Goal: Register for event/course: Register for event/course

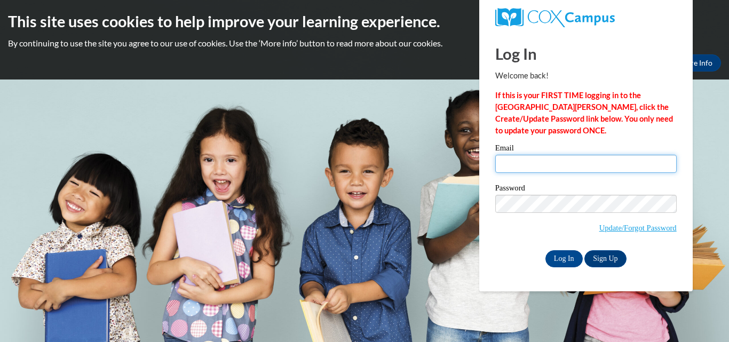
type input "gnassrin@gmail.com"
click at [578, 162] on input "gnassrin@gmail.com" at bounding box center [585, 164] width 181 height 18
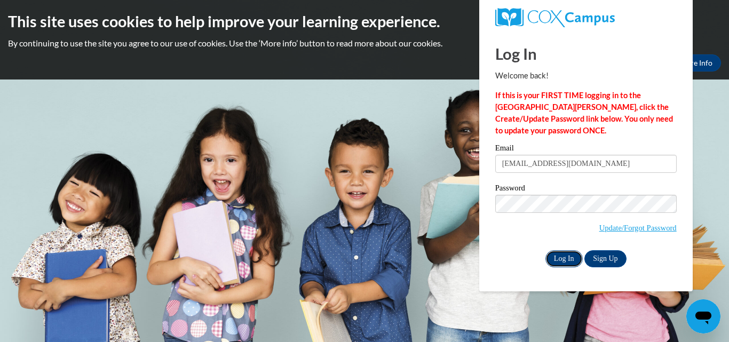
click at [558, 251] on input "Log In" at bounding box center [563, 258] width 37 height 17
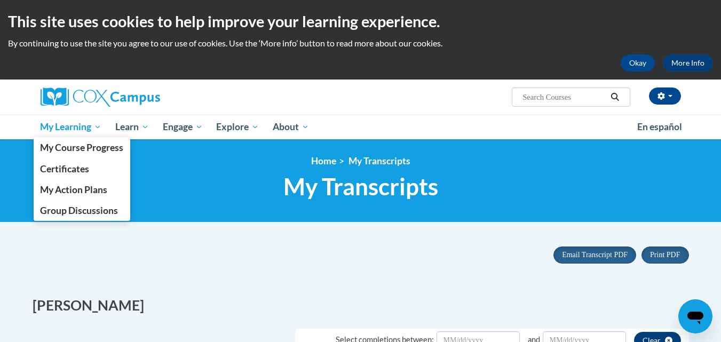
click at [68, 126] on span "My Learning" at bounding box center [70, 127] width 61 height 13
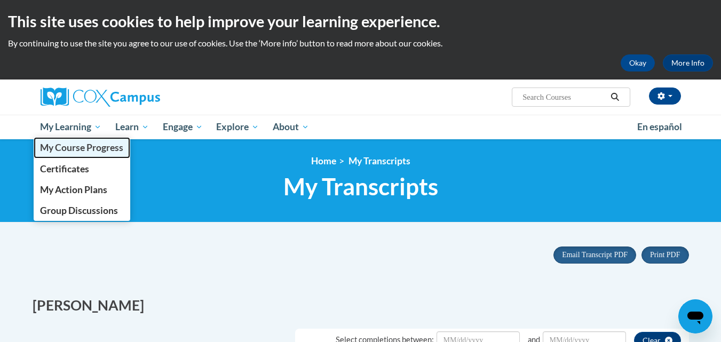
click at [74, 148] on span "My Course Progress" at bounding box center [81, 147] width 83 height 11
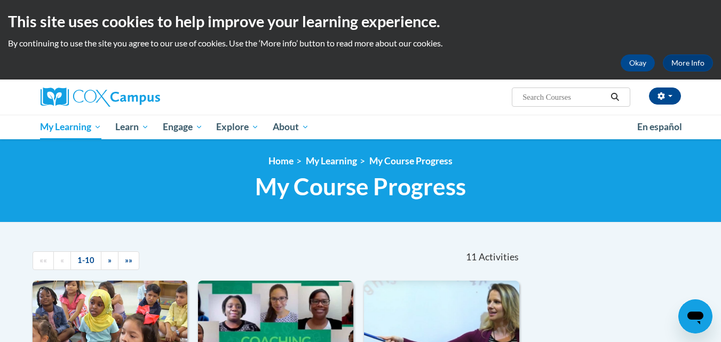
click at [575, 96] on input "Search..." at bounding box center [563, 97] width 85 height 13
type input "earlychildhood"
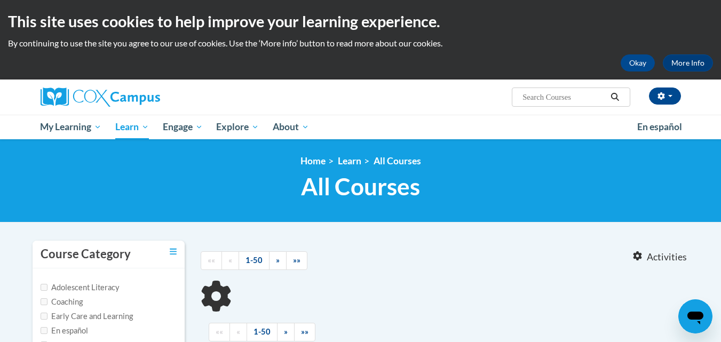
type input "earlychildhood"
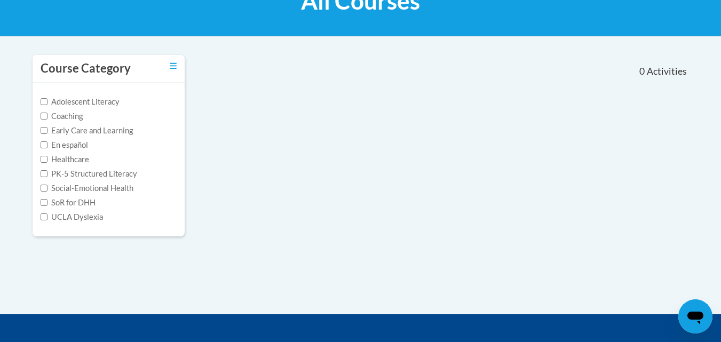
scroll to position [181, 0]
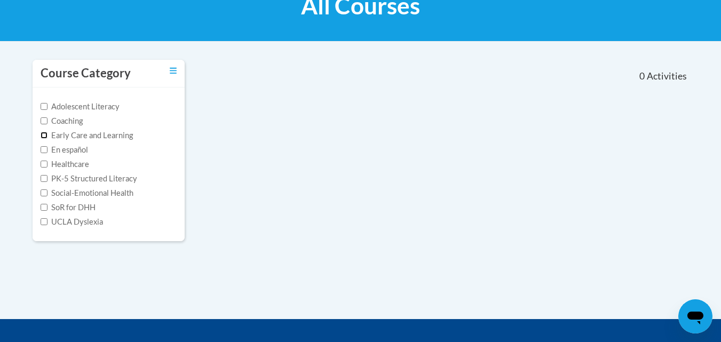
click at [45, 133] on input "Early Care and Learning" at bounding box center [44, 135] width 7 height 7
checkbox input "true"
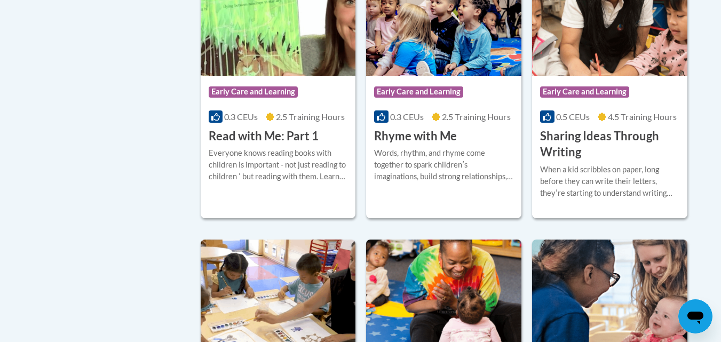
scroll to position [1193, 0]
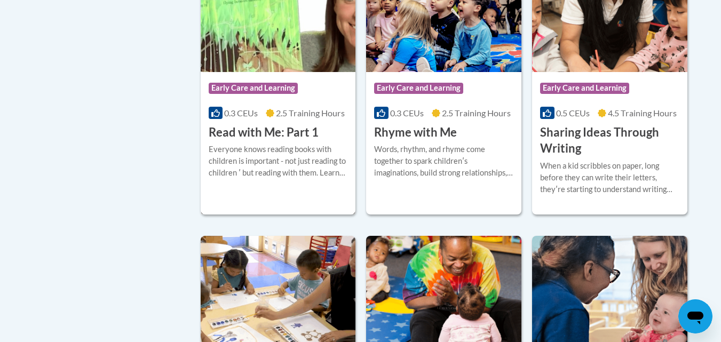
click at [253, 141] on h3 "Read with Me: Part 1" at bounding box center [264, 132] width 110 height 17
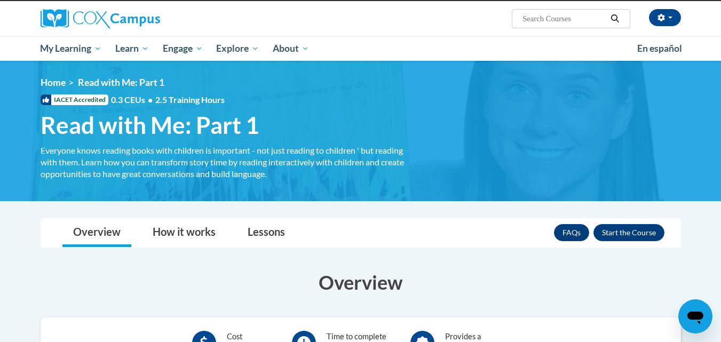
scroll to position [122, 0]
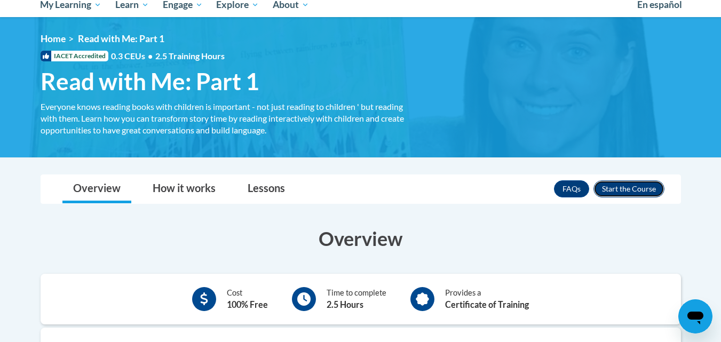
click at [627, 188] on button "Enroll" at bounding box center [628, 188] width 71 height 17
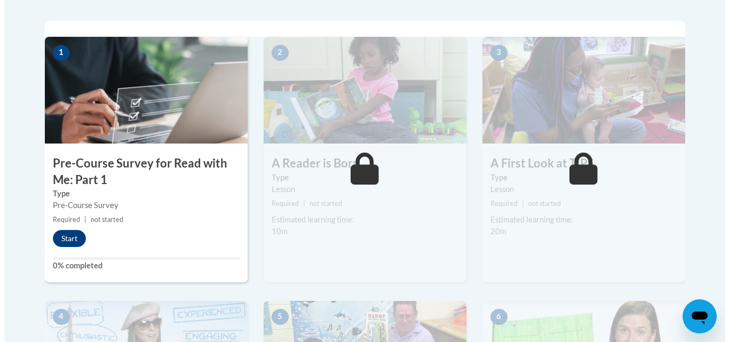
scroll to position [340, 0]
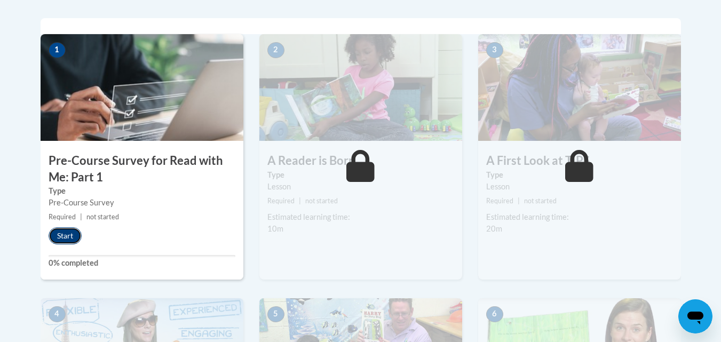
click at [68, 234] on button "Start" at bounding box center [65, 235] width 33 height 17
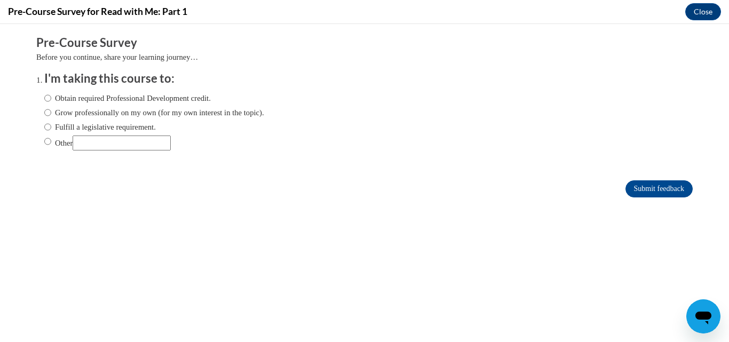
scroll to position [0, 0]
click at [36, 95] on ol "I'm taking this course to: Obtain required Professional Development credit. Gro…" at bounding box center [364, 118] width 656 height 97
click at [44, 100] on input "Obtain required Professional Development credit." at bounding box center [47, 98] width 7 height 12
radio input "true"
click at [658, 190] on input "Submit feedback" at bounding box center [658, 188] width 67 height 17
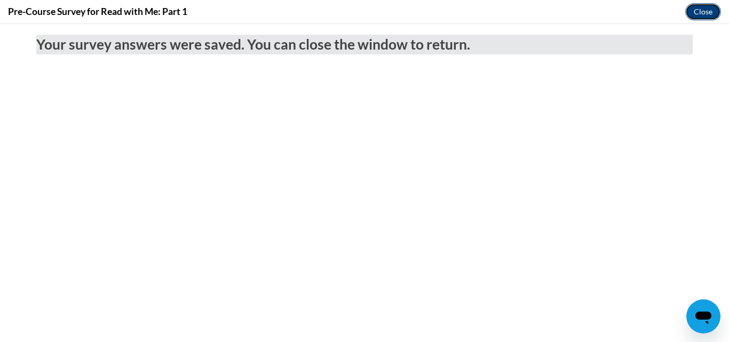
click at [698, 10] on button "Close" at bounding box center [703, 11] width 36 height 17
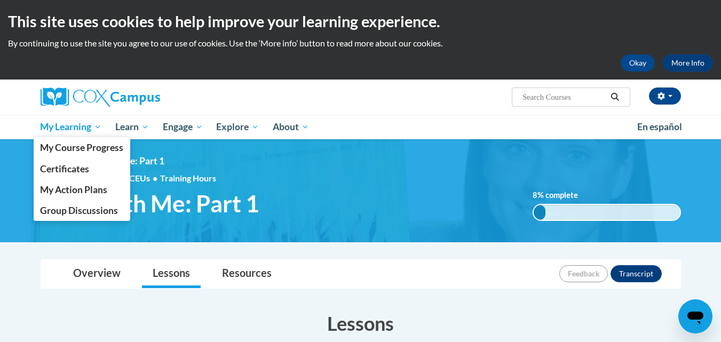
click at [68, 130] on span "My Learning" at bounding box center [70, 127] width 61 height 13
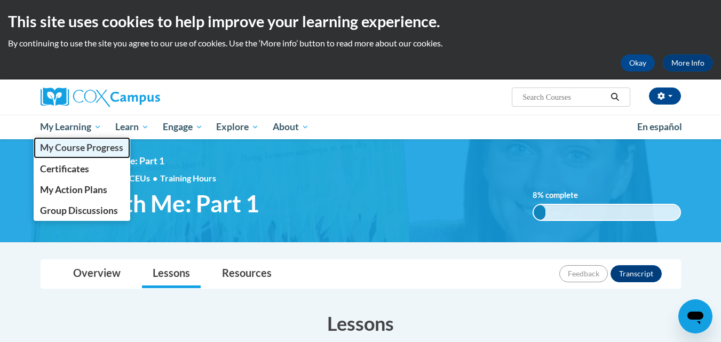
click at [71, 146] on span "My Course Progress" at bounding box center [81, 147] width 83 height 11
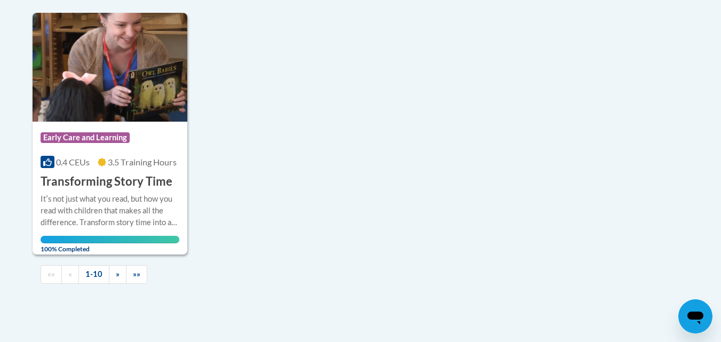
scroll to position [1182, 0]
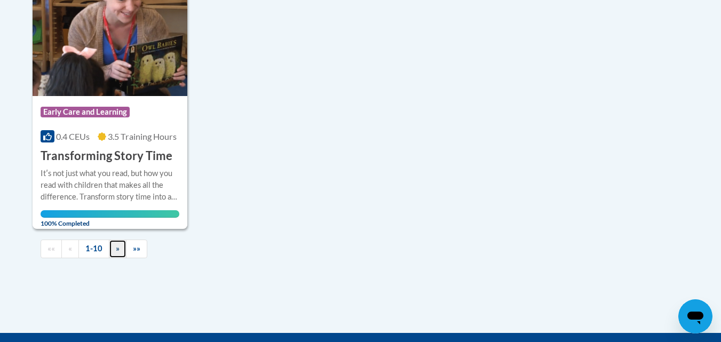
click at [118, 246] on span "»" at bounding box center [118, 248] width 4 height 9
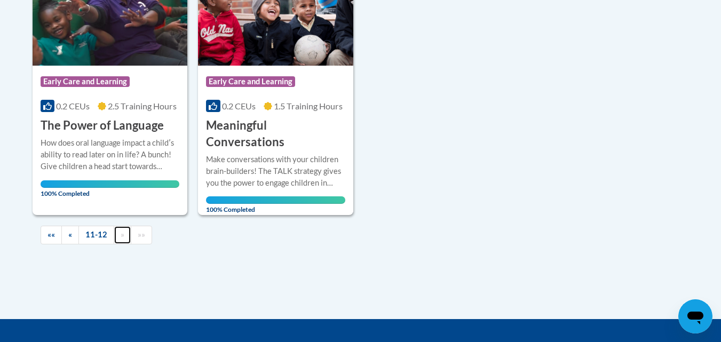
scroll to position [325, 0]
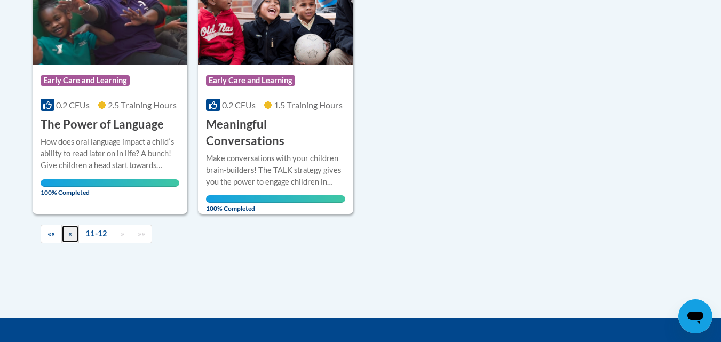
click at [73, 233] on link "«" at bounding box center [70, 234] width 18 height 19
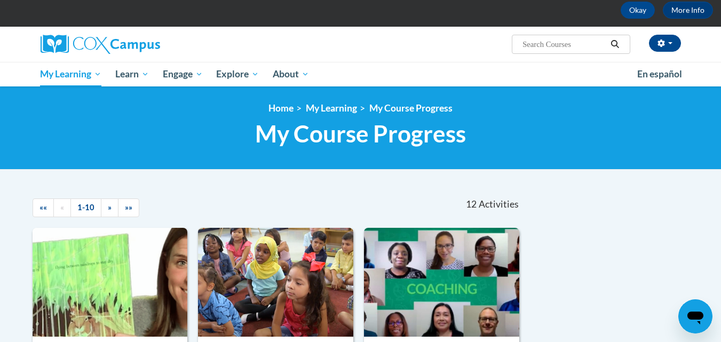
scroll to position [0, 0]
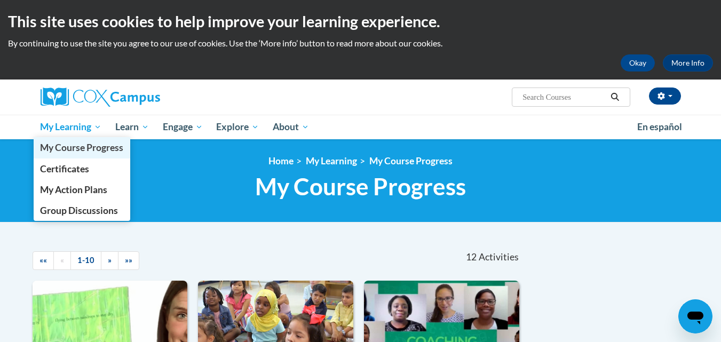
click at [72, 149] on span "My Course Progress" at bounding box center [81, 147] width 83 height 11
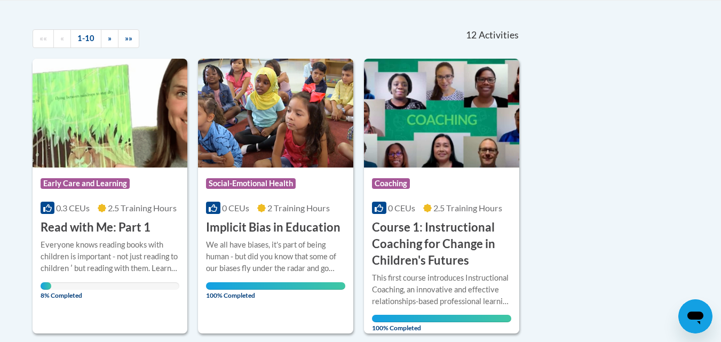
scroll to position [323, 0]
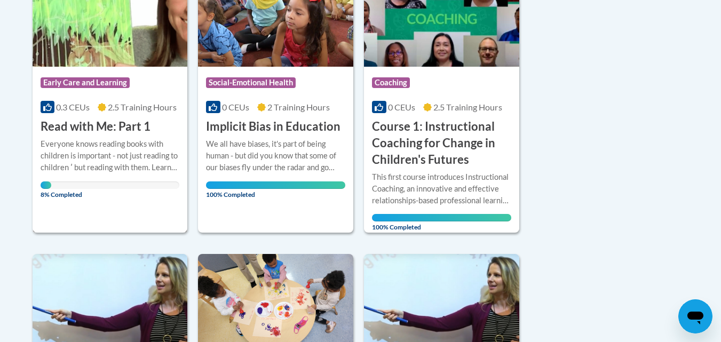
click at [120, 125] on h3 "Read with Me: Part 1" at bounding box center [96, 126] width 110 height 17
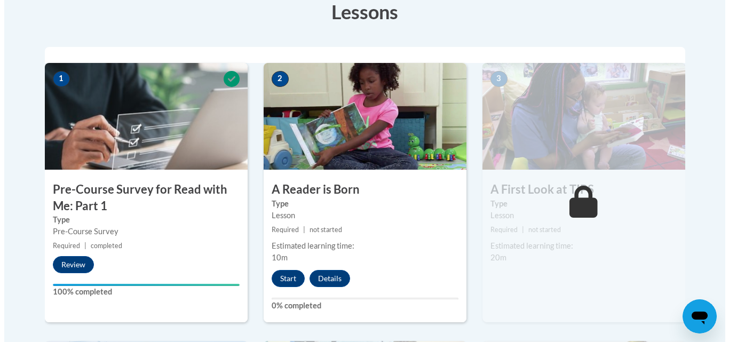
scroll to position [293, 0]
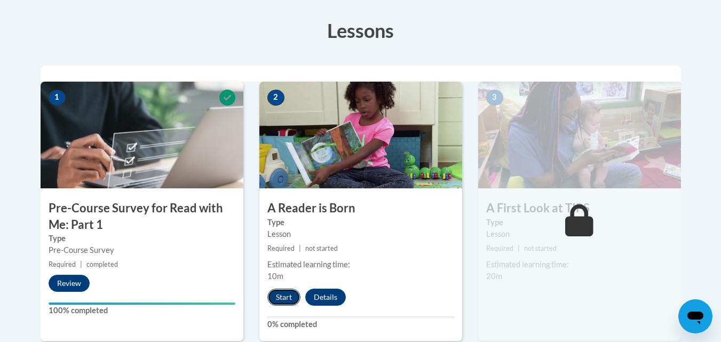
click at [279, 296] on button "Start" at bounding box center [283, 297] width 33 height 17
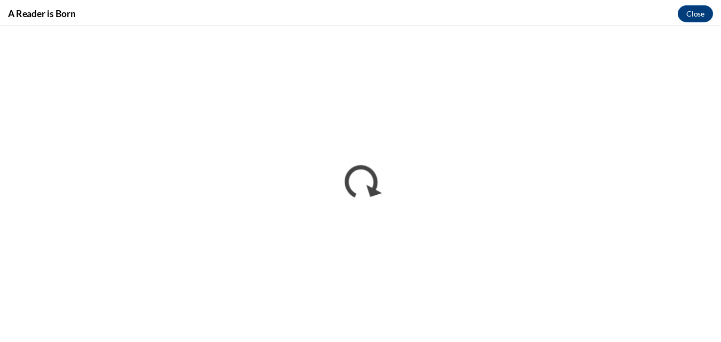
scroll to position [0, 0]
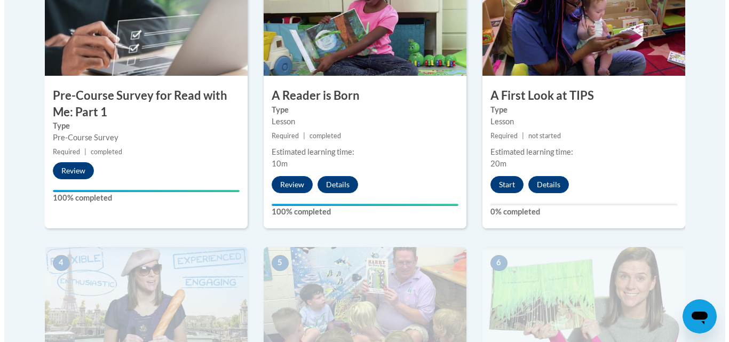
scroll to position [400, 0]
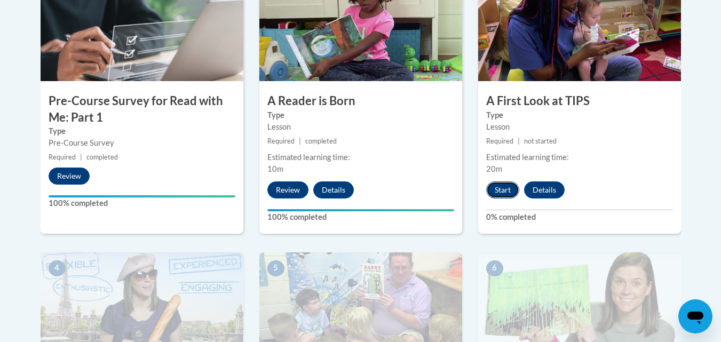
click at [499, 193] on button "Start" at bounding box center [502, 189] width 33 height 17
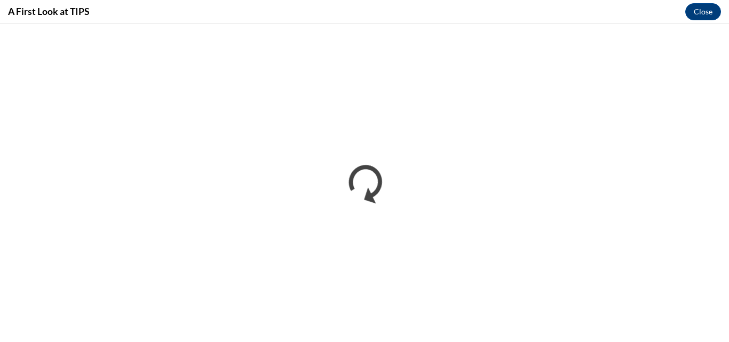
scroll to position [0, 0]
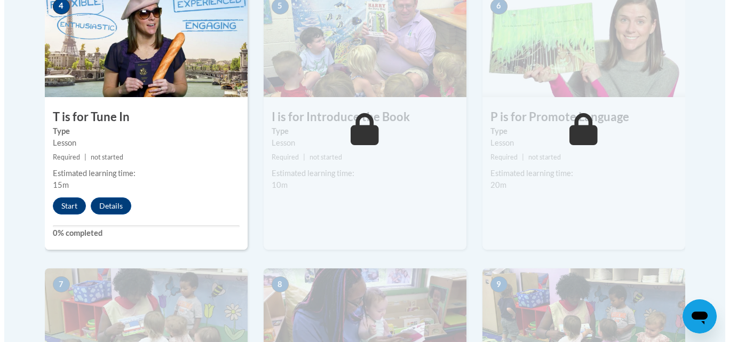
scroll to position [703, 0]
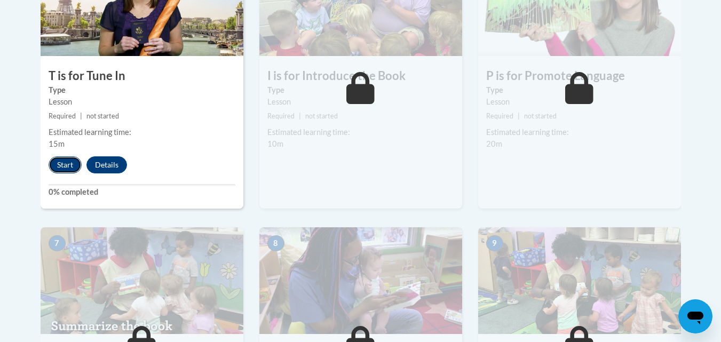
click at [59, 164] on button "Start" at bounding box center [65, 164] width 33 height 17
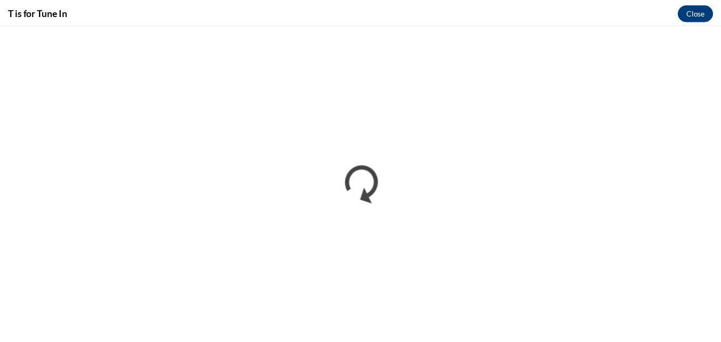
scroll to position [0, 0]
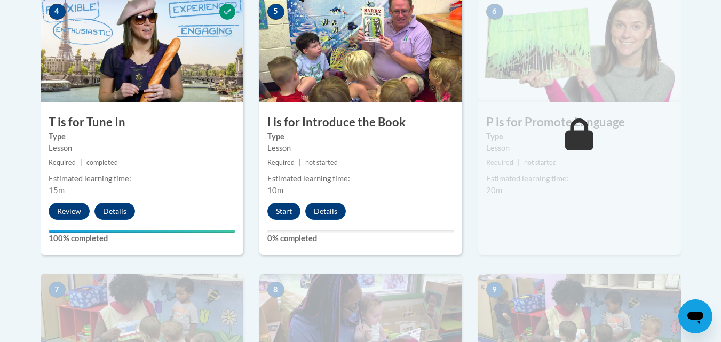
scroll to position [654, 0]
